Goal: Information Seeking & Learning: Learn about a topic

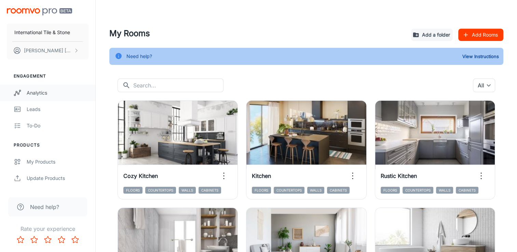
click at [41, 95] on div "Analytics" at bounding box center [58, 93] width 62 height 8
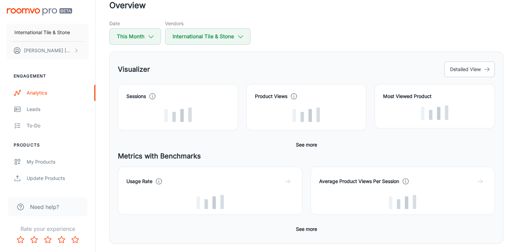
scroll to position [34, 0]
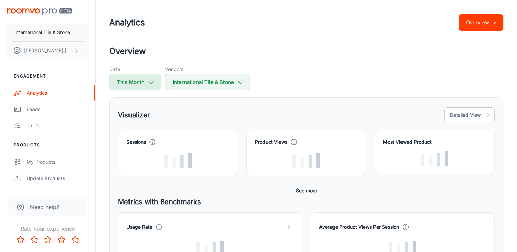
click at [152, 83] on polyline "button" at bounding box center [151, 82] width 5 height 2
select select "9"
select select "2025"
select select "9"
select select "2025"
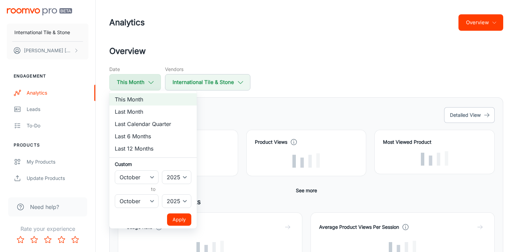
click at [152, 83] on div at bounding box center [261, 126] width 522 height 252
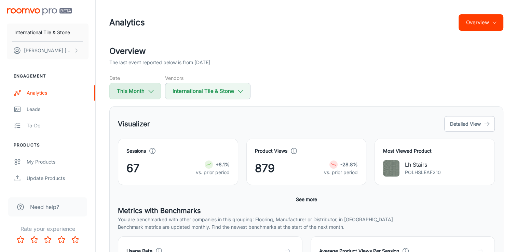
click at [154, 89] on icon "button" at bounding box center [151, 91] width 8 height 8
select select "9"
select select "2025"
select select "9"
select select "2025"
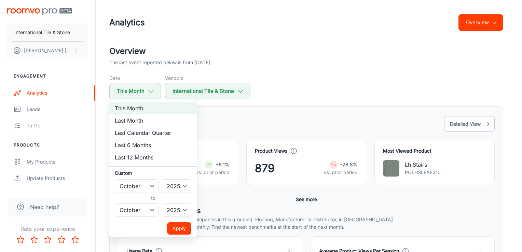
click at [276, 62] on div at bounding box center [261, 126] width 522 height 252
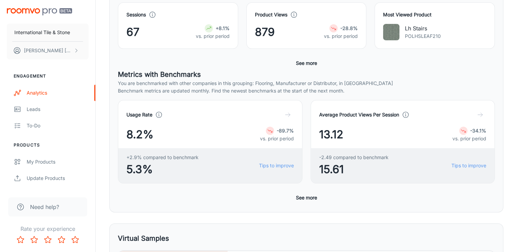
scroll to position [137, 0]
click at [311, 65] on button "See more" at bounding box center [306, 63] width 27 height 12
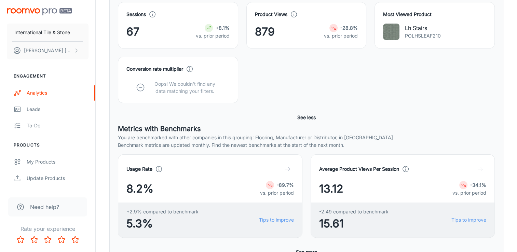
click at [300, 118] on button "See less" at bounding box center [306, 117] width 24 height 12
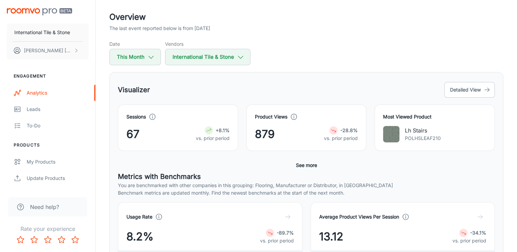
scroll to position [0, 0]
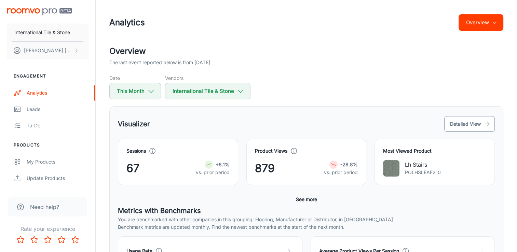
click at [456, 124] on button "Detailed View" at bounding box center [469, 124] width 51 height 16
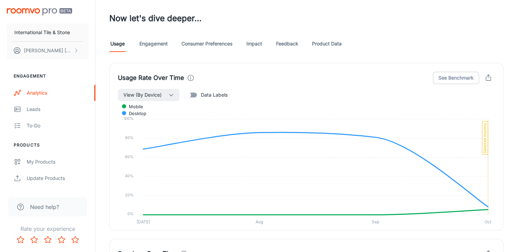
scroll to position [364, 0]
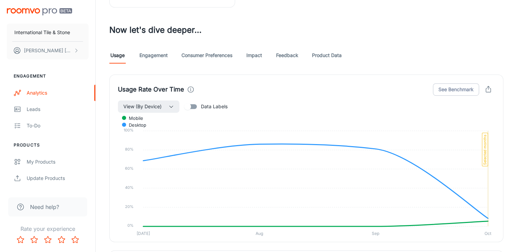
click at [200, 53] on link "Consumer Preferences" at bounding box center [206, 55] width 51 height 16
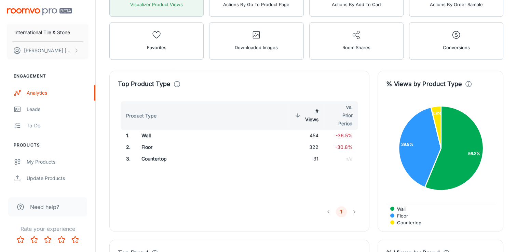
scroll to position [365, 0]
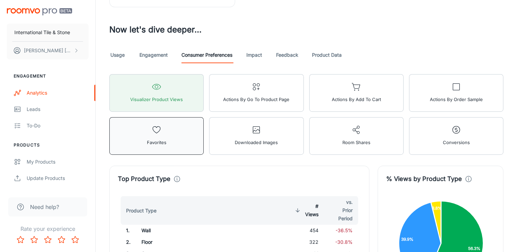
click at [171, 133] on button "Favorites" at bounding box center [156, 136] width 94 height 38
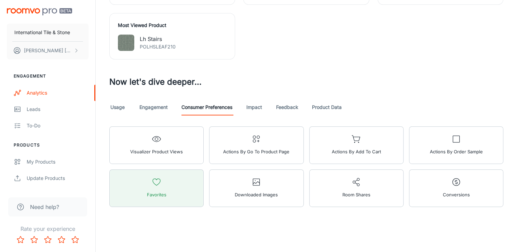
scroll to position [313, 0]
click at [322, 105] on link "Product Data" at bounding box center [327, 107] width 30 height 16
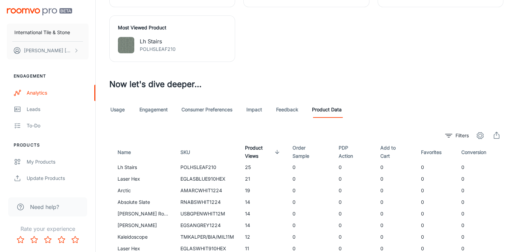
scroll to position [208, 0]
